Goal: Information Seeking & Learning: Understand process/instructions

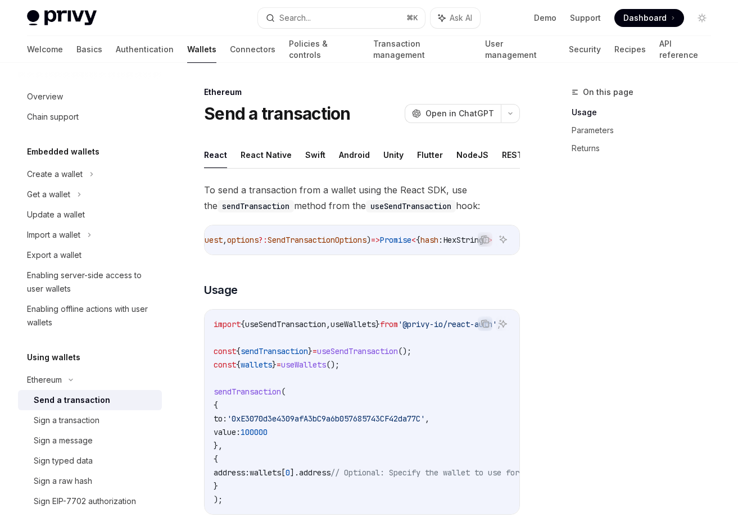
click at [289, 155] on ul "React React Native Swift Android Unity Flutter NodeJS REST API Python Java" at bounding box center [362, 155] width 316 height 27
click at [283, 155] on button "React Native" at bounding box center [265, 155] width 51 height 26
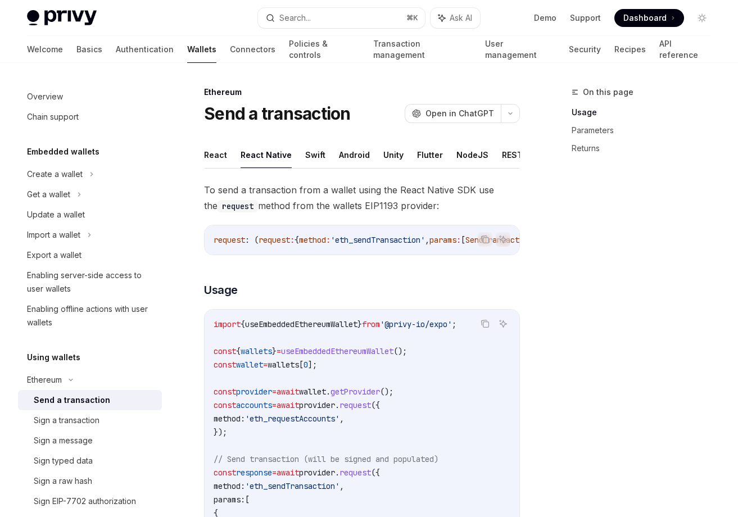
drag, startPoint x: 351, startPoint y: 262, endPoint x: 476, endPoint y: 256, distance: 125.5
click at [476, 255] on div "request : ( request : { method : 'eth_sendTransaction' , params : [ SendTransac…" at bounding box center [362, 239] width 315 height 29
click at [214, 149] on button "React" at bounding box center [215, 155] width 23 height 26
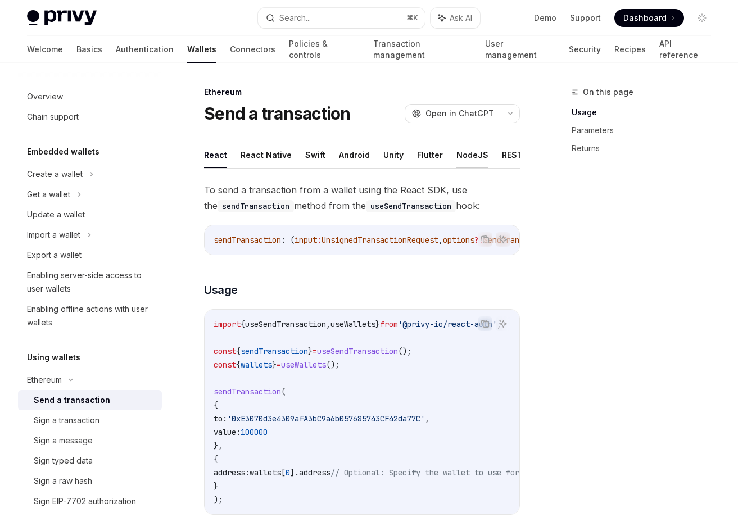
click at [462, 151] on button "NodeJS" at bounding box center [472, 155] width 32 height 26
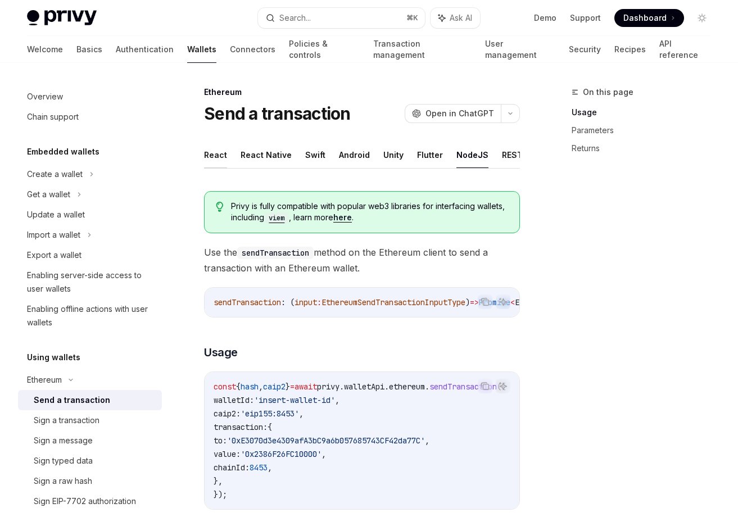
click at [222, 152] on button "React" at bounding box center [215, 155] width 23 height 26
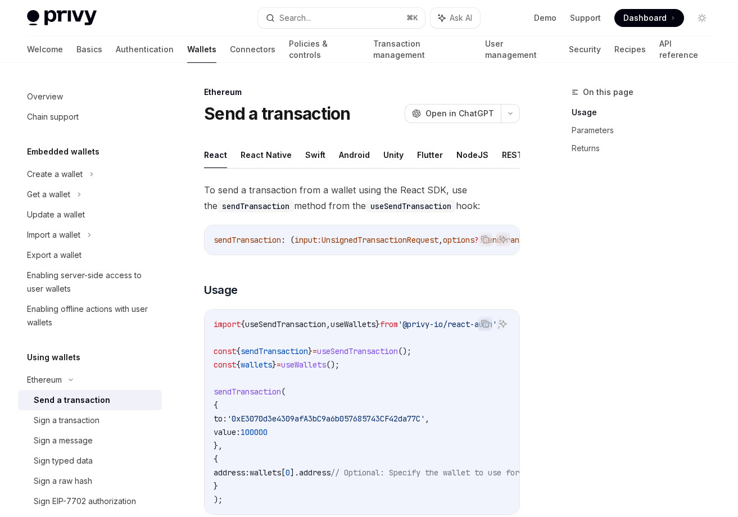
type textarea "*"
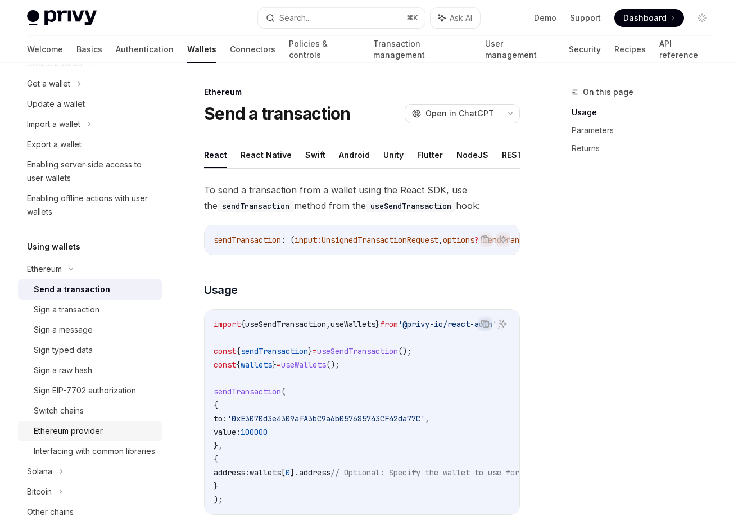
scroll to position [122, 0]
